Goal: Communication & Community: Answer question/provide support

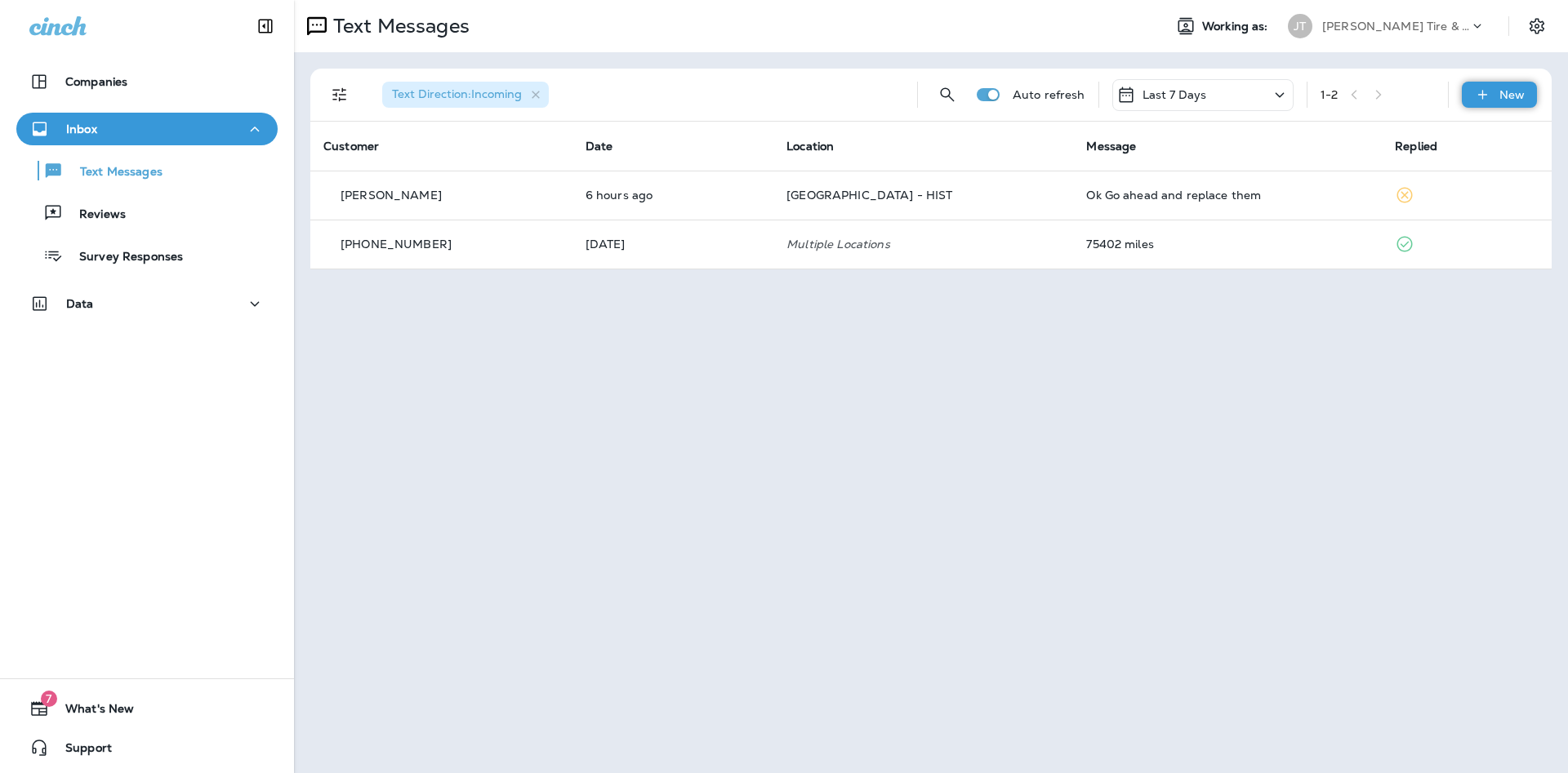
click at [1506, 94] on p "New" at bounding box center [1512, 94] width 25 height 13
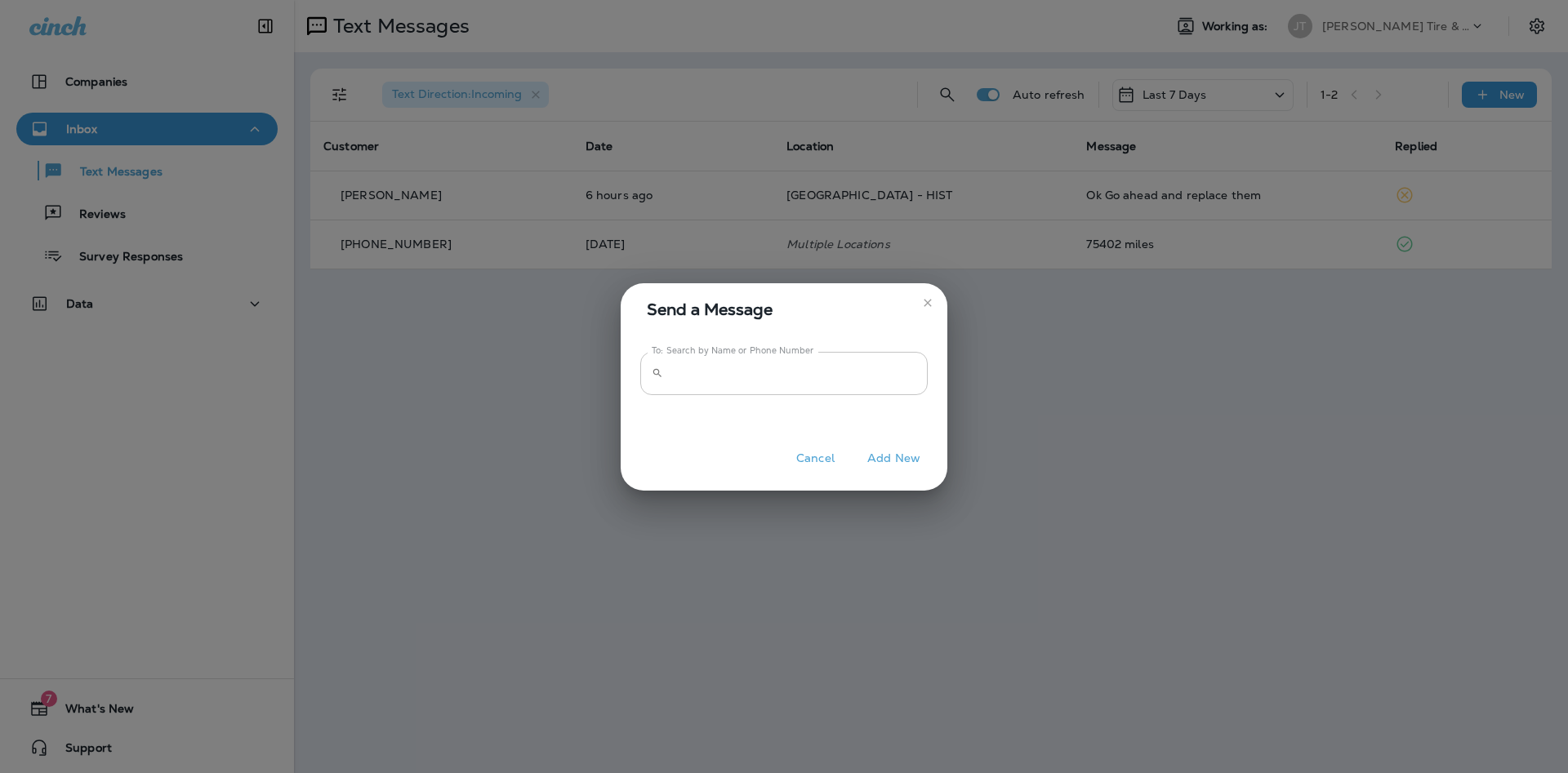
click at [695, 367] on input "To: Search by Name or Phone Number" at bounding box center [799, 373] width 258 height 43
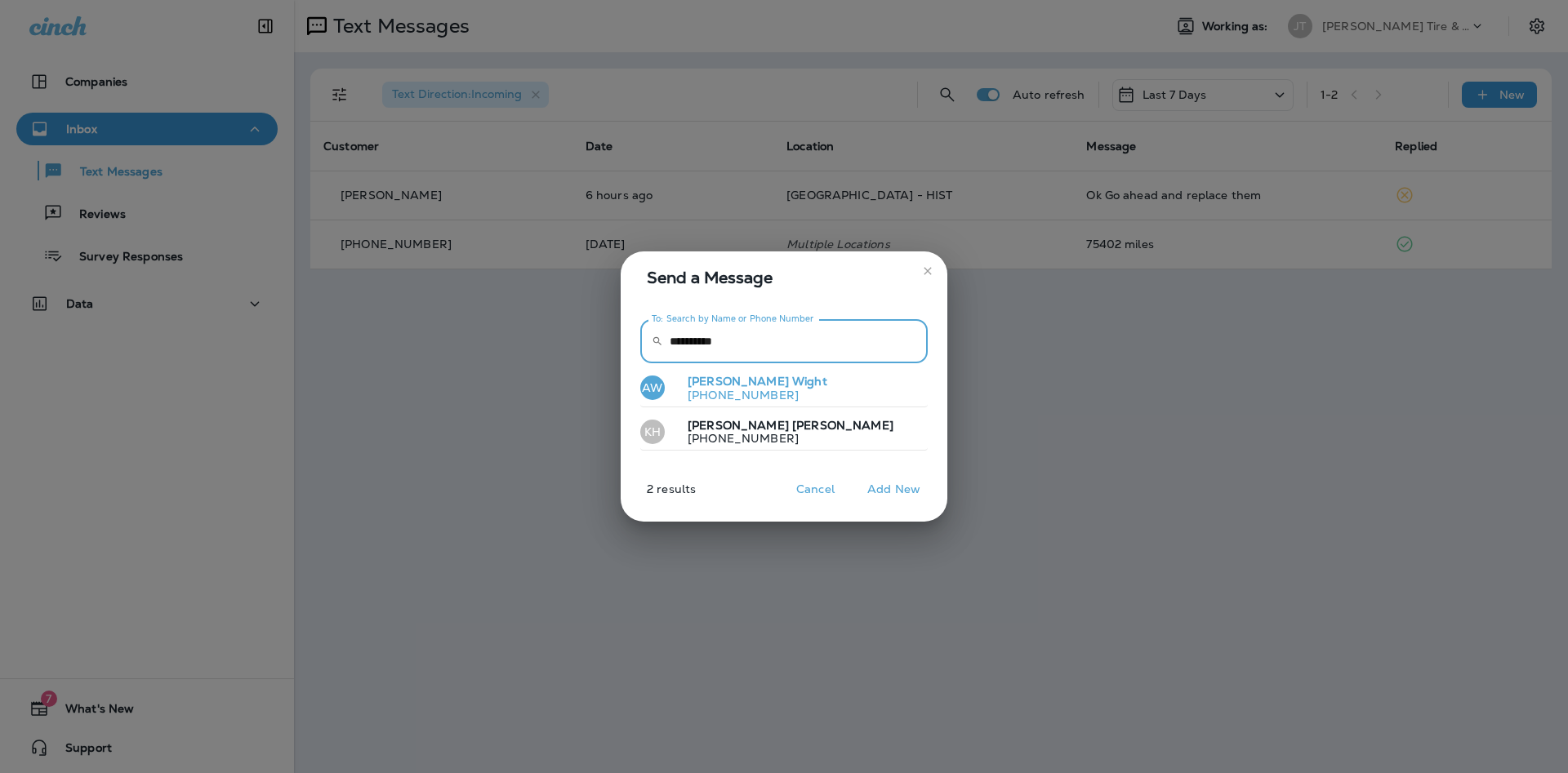
type input "**********"
click at [778, 385] on button "AW [PERSON_NAME] [PHONE_NUMBER]" at bounding box center [784, 388] width 287 height 37
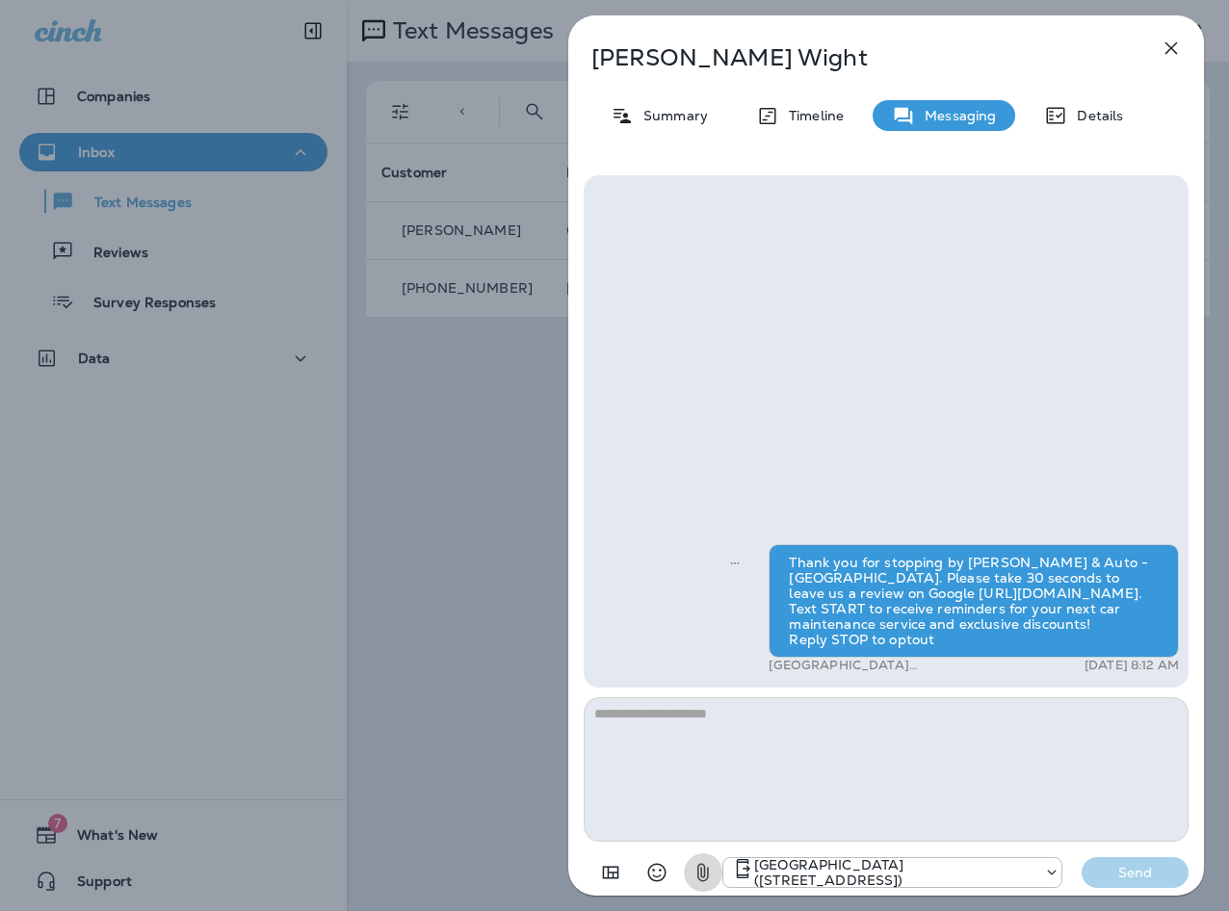
click at [701, 879] on icon "button" at bounding box center [702, 872] width 23 height 23
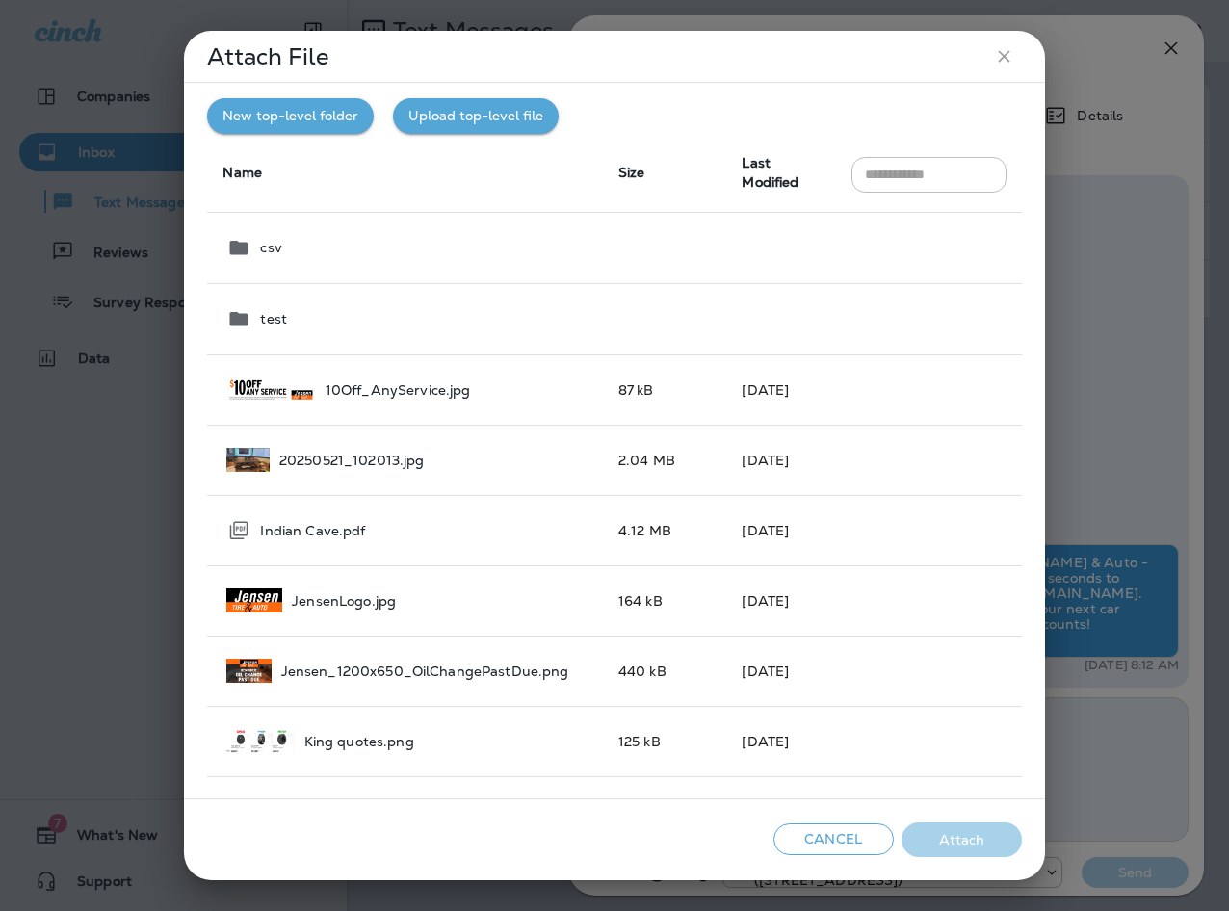
click at [1002, 61] on icon "close" at bounding box center [1004, 56] width 20 height 20
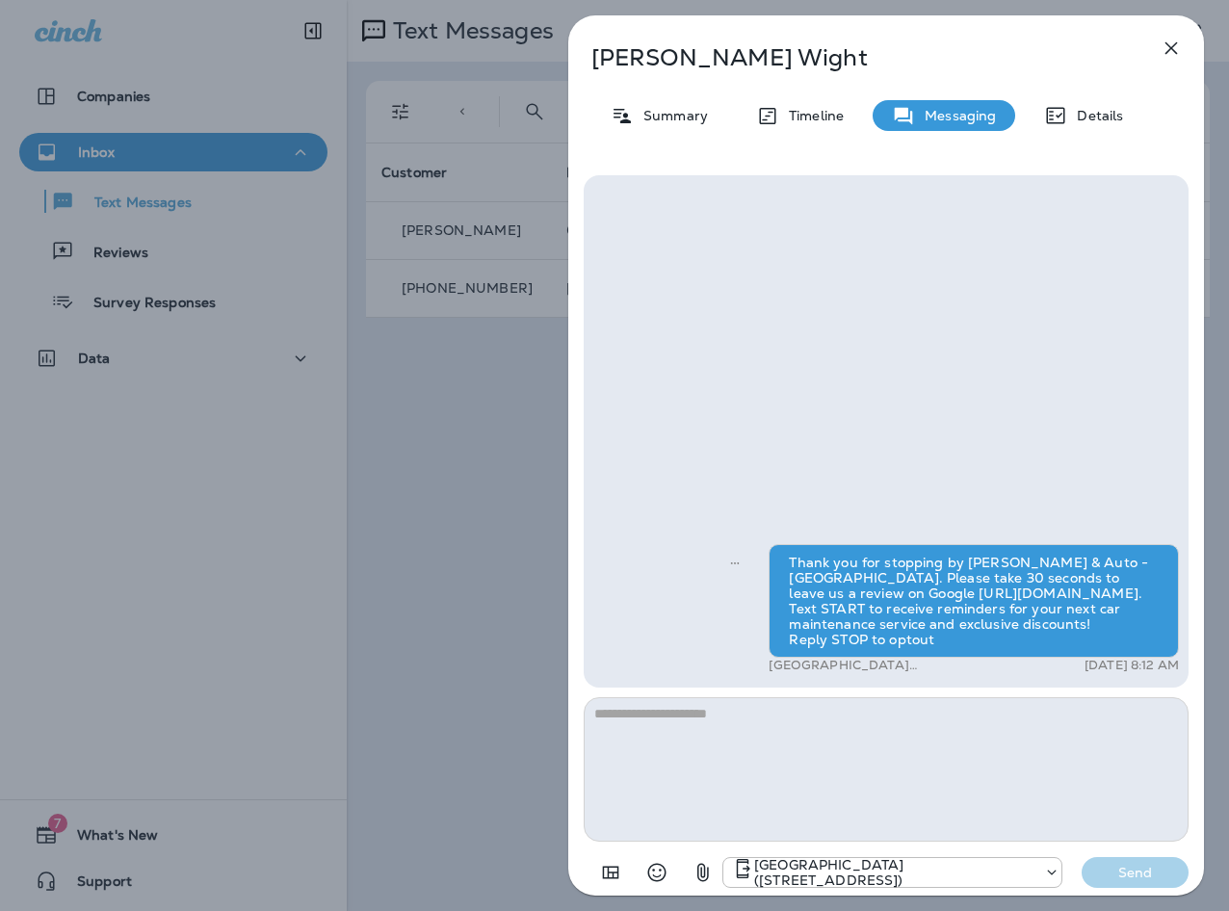
click at [704, 868] on icon "button" at bounding box center [703, 873] width 12 height 18
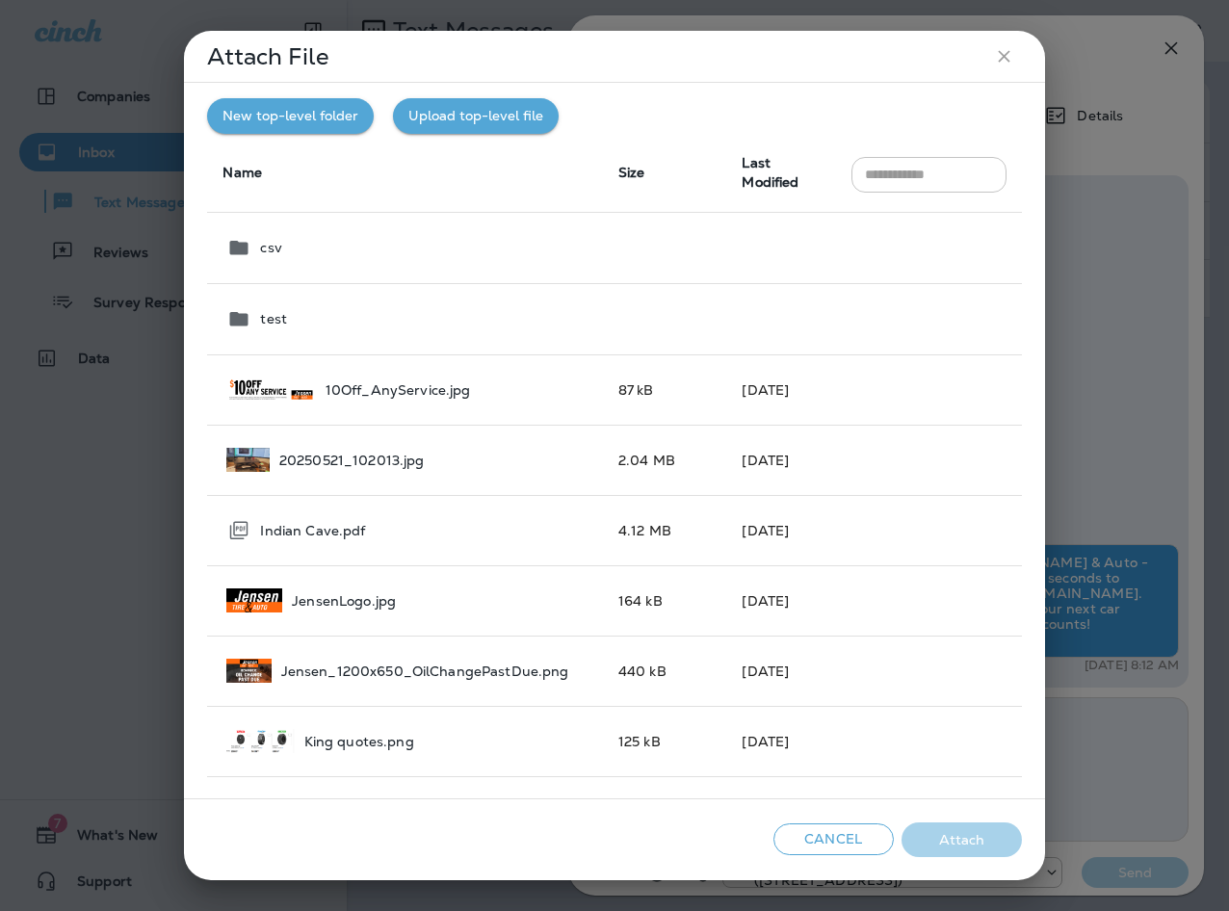
click at [930, 169] on input "text" at bounding box center [928, 175] width 155 height 36
click at [876, 178] on input "text" at bounding box center [928, 175] width 155 height 36
click at [1003, 60] on icon "close" at bounding box center [1004, 56] width 20 height 20
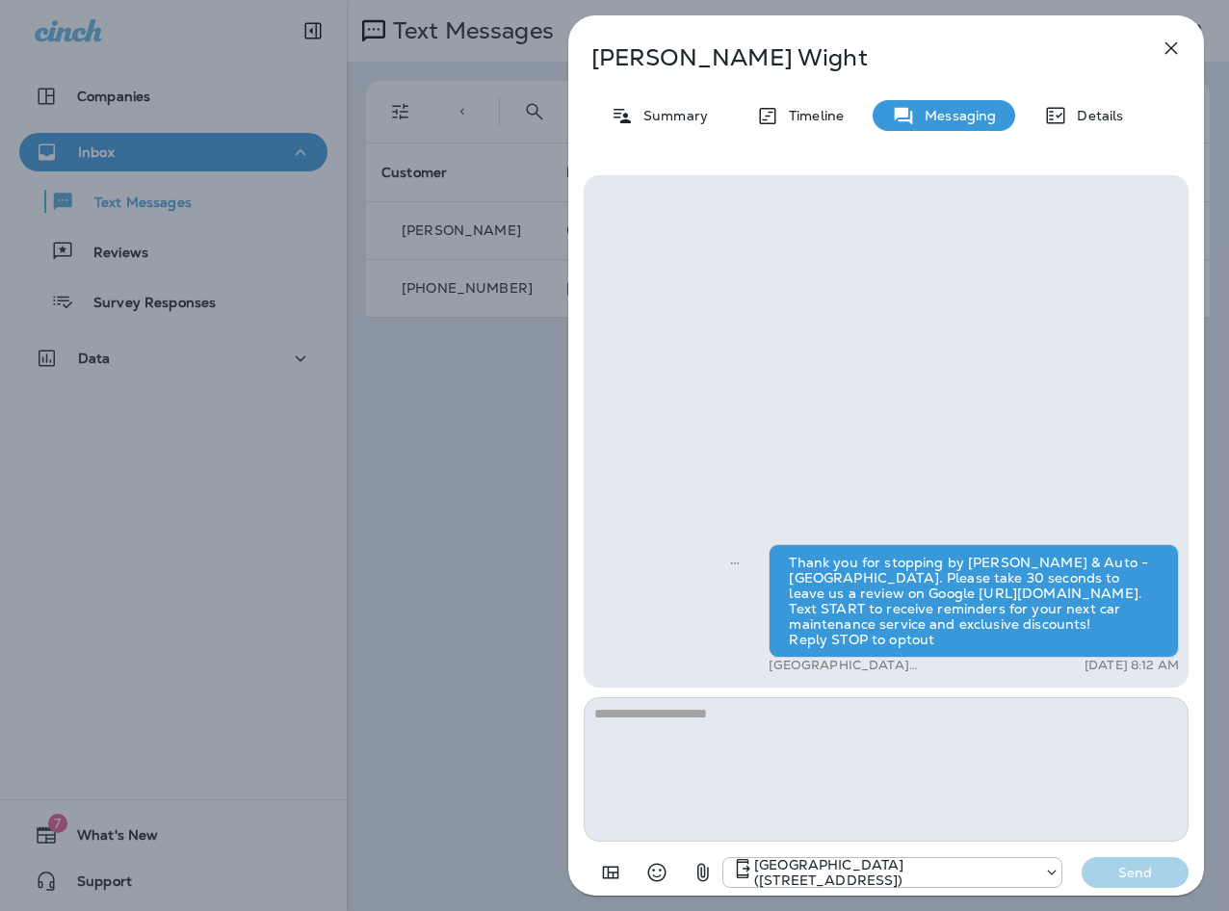
click at [1179, 47] on icon "button" at bounding box center [1170, 48] width 23 height 23
